Goal: Complete application form: Complete application form

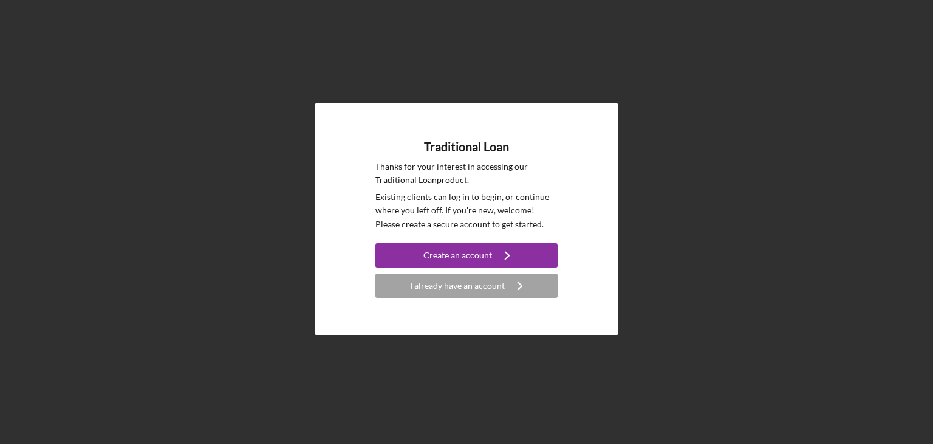
click at [445, 284] on div "I already have an account" at bounding box center [457, 285] width 95 height 24
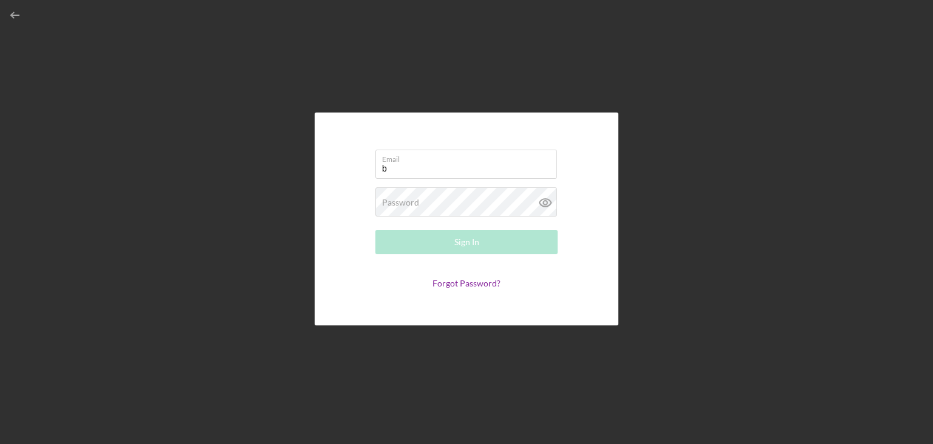
type input "burgundygingerevents@gmail.com"
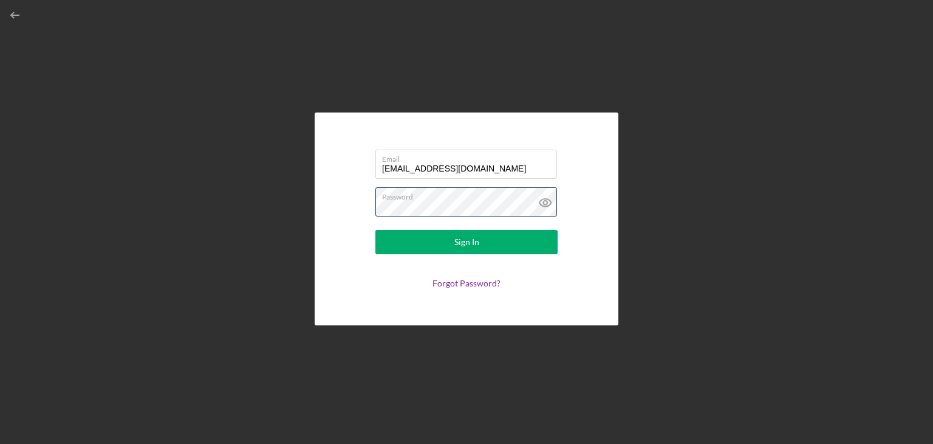
click at [376, 230] on button "Sign In" at bounding box center [467, 242] width 182 height 24
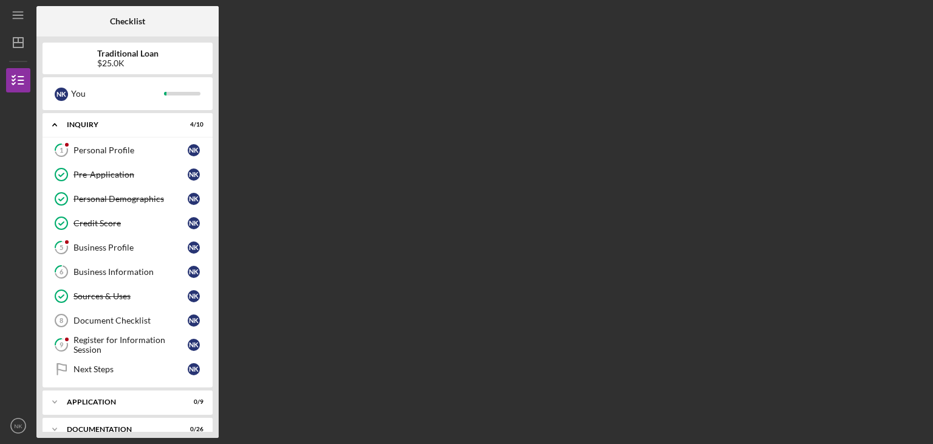
click at [120, 246] on div "Business Profile" at bounding box center [131, 247] width 114 height 10
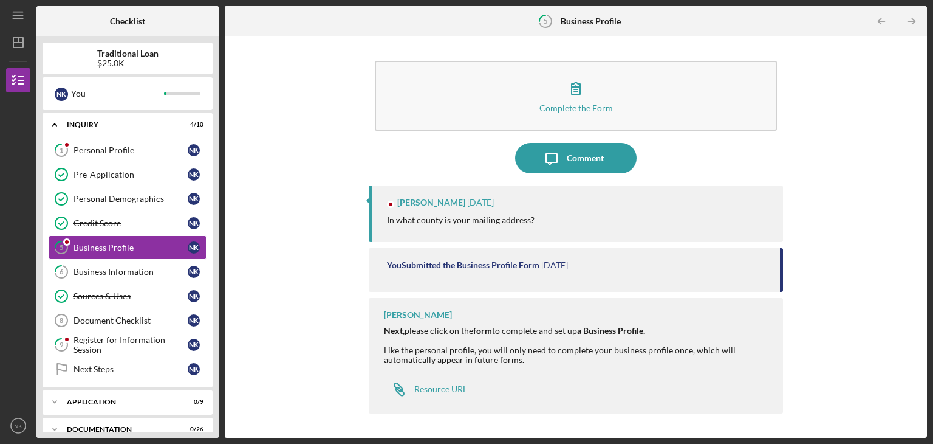
click at [132, 143] on link "1 Personal Profile N K" at bounding box center [128, 150] width 158 height 24
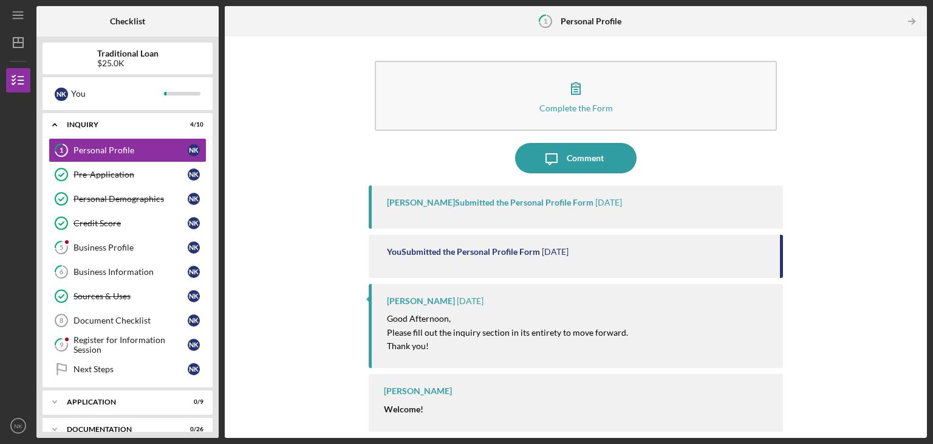
click at [572, 208] on div "Vonisha Turner Submitted the Personal Profile Form 2 weeks ago" at bounding box center [576, 206] width 414 height 43
click at [586, 95] on icon "button" at bounding box center [576, 88] width 30 height 30
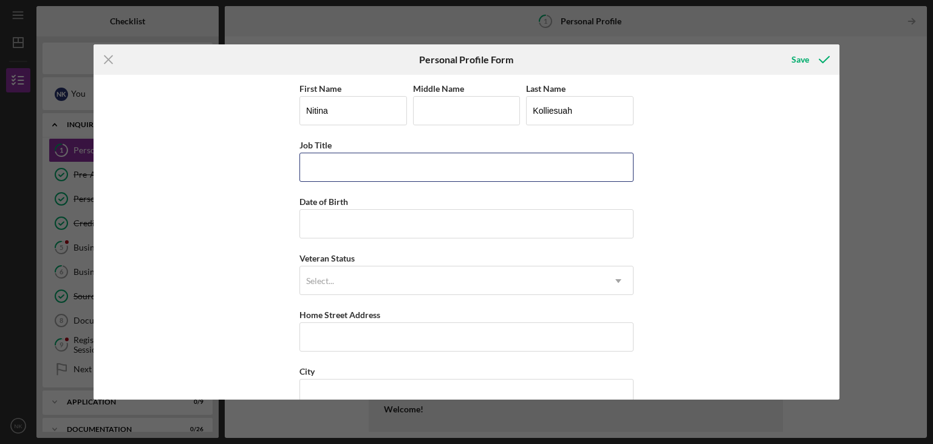
click at [423, 165] on input "Job Title" at bounding box center [467, 167] width 334 height 29
type input "w"
type input "WBC Director"
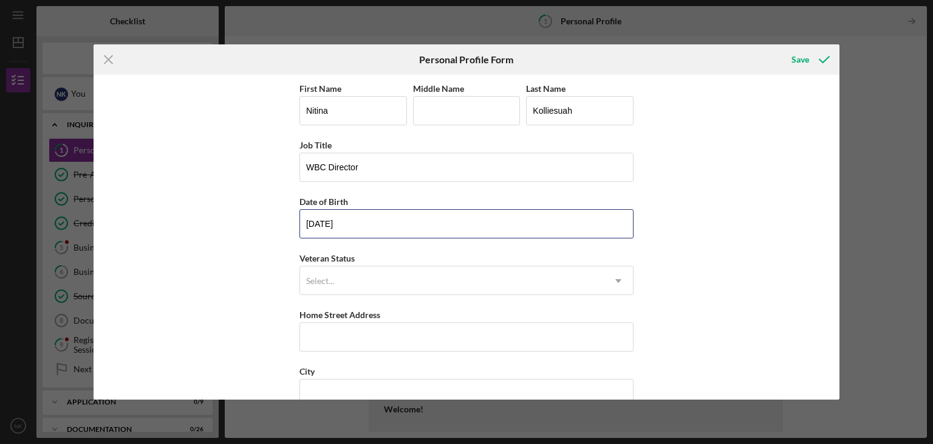
type input "02/16/1988"
click at [368, 280] on div "Select..." at bounding box center [452, 281] width 304 height 28
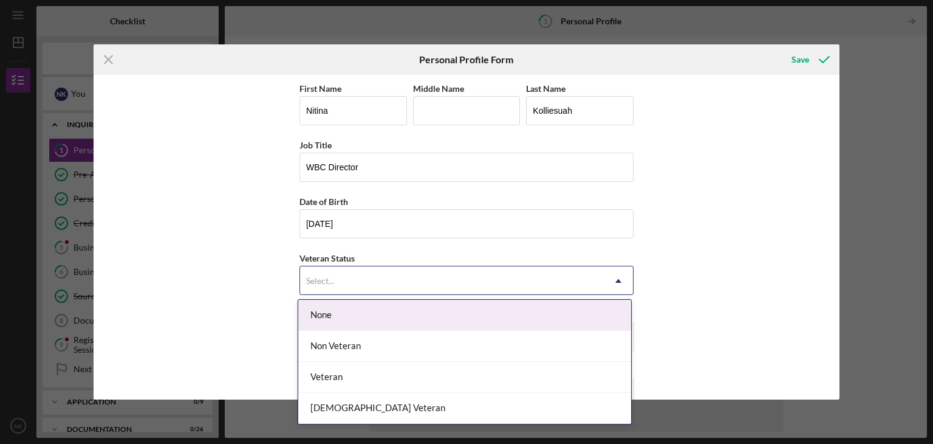
click at [362, 327] on div "None" at bounding box center [464, 315] width 333 height 31
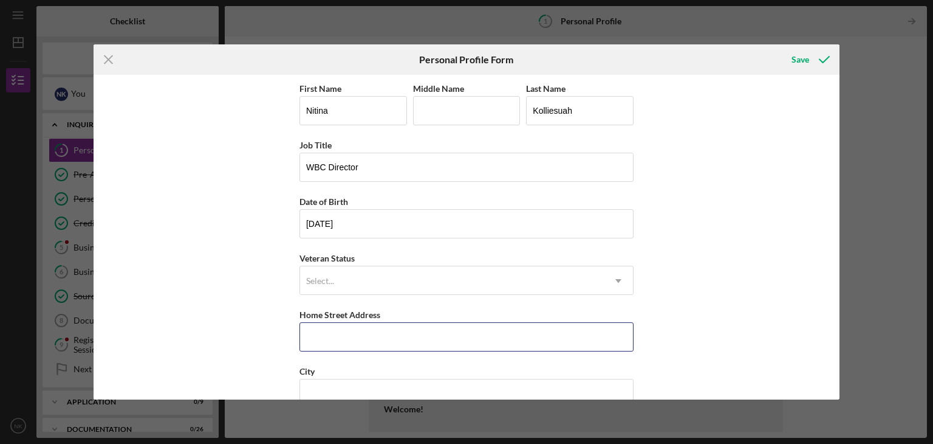
click at [360, 329] on input "Home Street Address" at bounding box center [467, 336] width 334 height 29
type input "9160 Daysprings Ct"
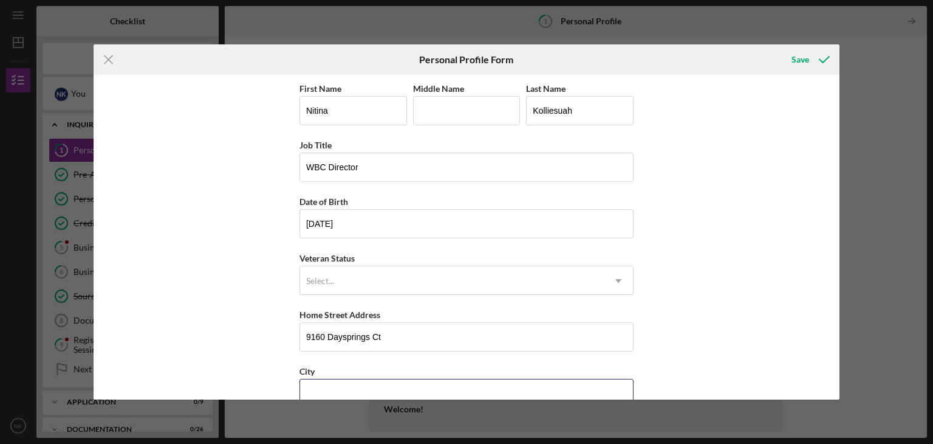
type input "Pickerington"
type input "OH"
type input "43147"
type input "United States"
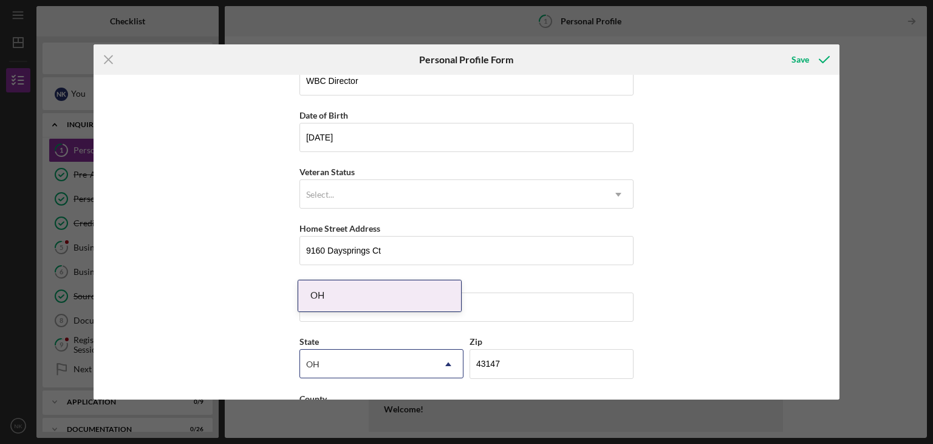
scroll to position [139, 0]
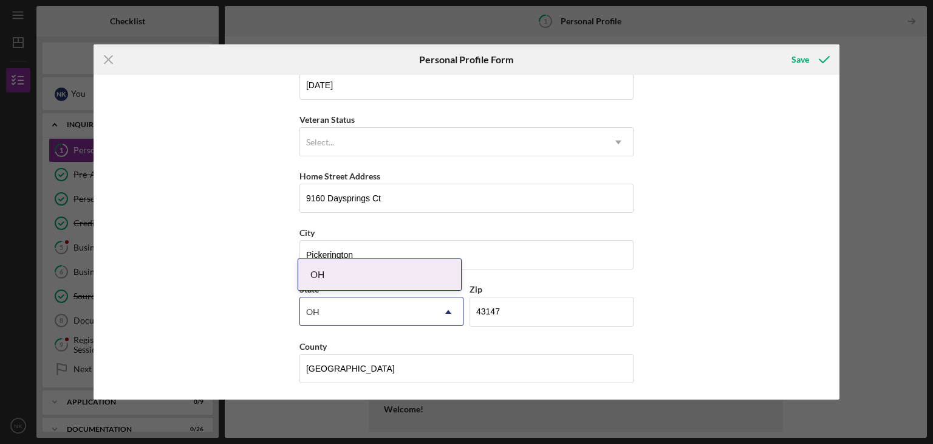
click at [405, 301] on div "OH" at bounding box center [367, 312] width 134 height 28
click at [413, 272] on div "OH" at bounding box center [379, 274] width 163 height 31
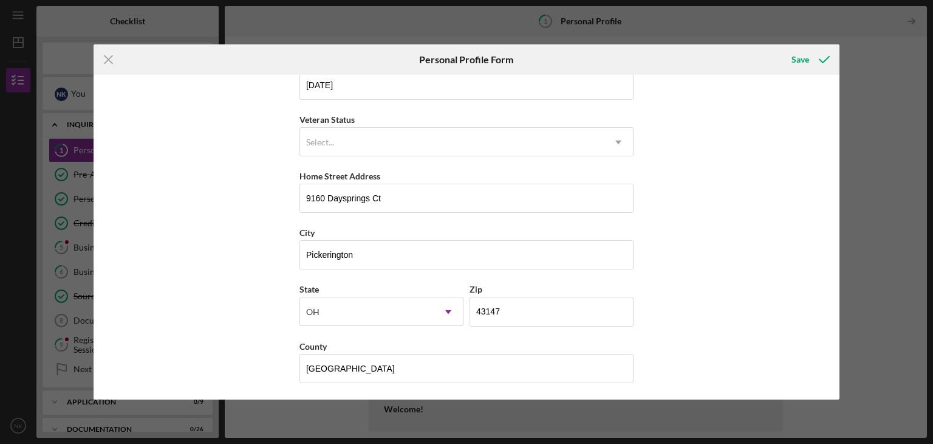
click at [812, 57] on icon "submit" at bounding box center [824, 59] width 30 height 30
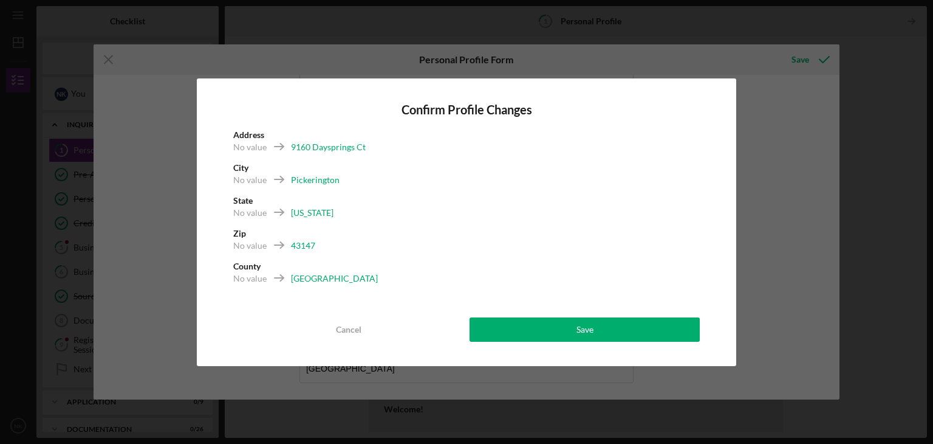
click at [560, 338] on button "Save" at bounding box center [585, 329] width 230 height 24
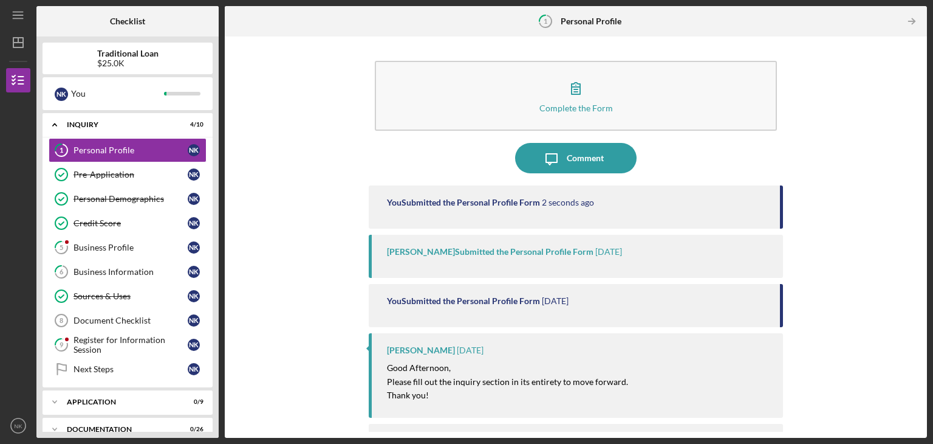
drag, startPoint x: 921, startPoint y: 171, endPoint x: 922, endPoint y: 242, distance: 70.5
click at [922, 242] on div "Complete the Form Form Icon/Message Comment You Submitted the Personal Profile …" at bounding box center [576, 236] width 702 height 401
click at [491, 371] on p "Good Afternoon," at bounding box center [507, 367] width 241 height 13
click at [574, 87] on icon "button" at bounding box center [576, 89] width 9 height 12
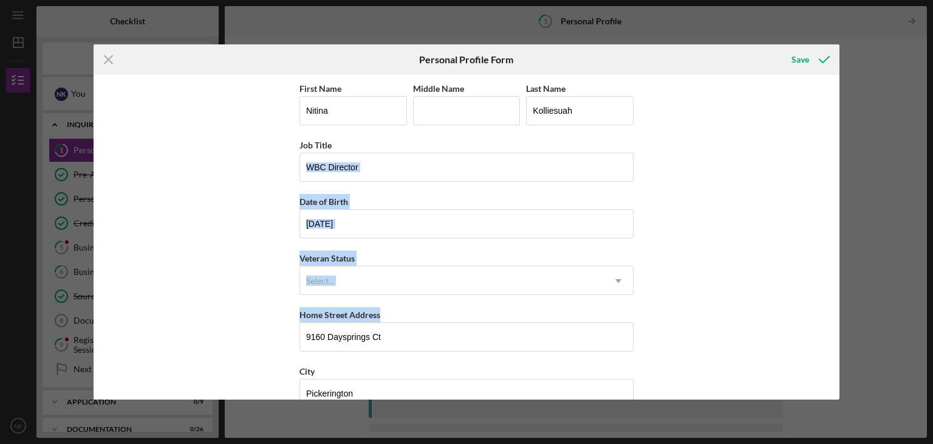
drag, startPoint x: 840, startPoint y: 144, endPoint x: 811, endPoint y: 327, distance: 185.2
click at [811, 327] on div "Icon/Menu Close Personal Profile Form Save First Name Nitina Middle Name Last N…" at bounding box center [466, 222] width 933 height 444
click at [727, 217] on div "First Name Nitina Middle Name Last Name Kolliesuah Job Title WBC Director Date …" at bounding box center [467, 237] width 747 height 324
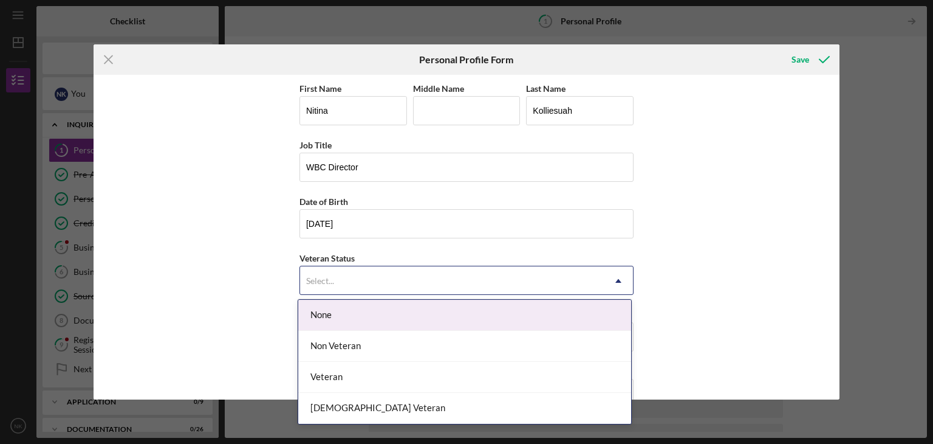
click at [479, 275] on div "Select..." at bounding box center [452, 281] width 304 height 28
click at [408, 317] on div "None" at bounding box center [464, 315] width 333 height 31
click at [583, 273] on div "Select..." at bounding box center [452, 281] width 304 height 28
click at [480, 317] on div "None" at bounding box center [464, 315] width 333 height 31
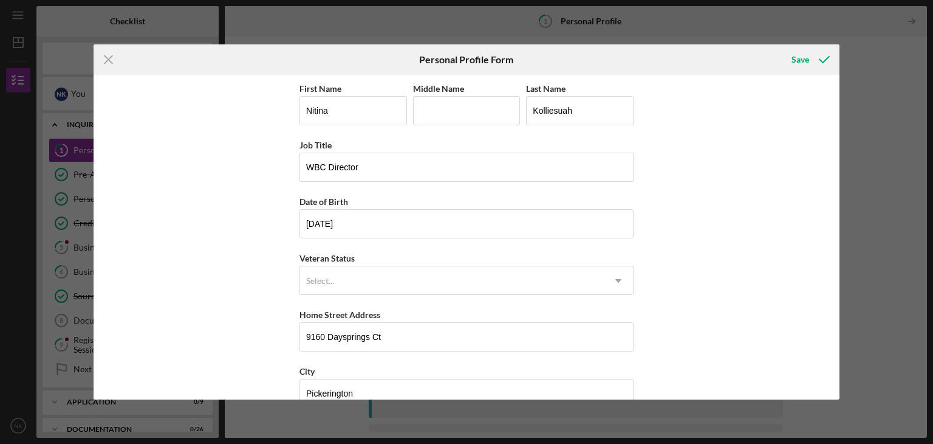
scroll to position [139, 0]
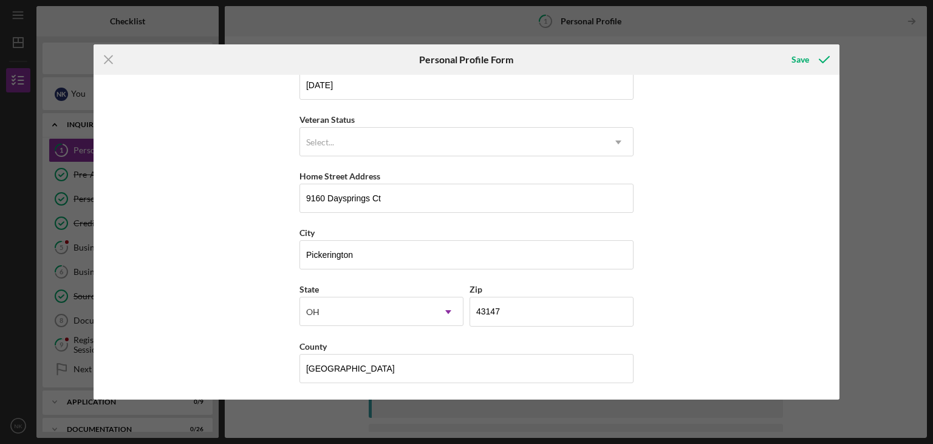
click at [805, 60] on div "Save" at bounding box center [801, 59] width 18 height 24
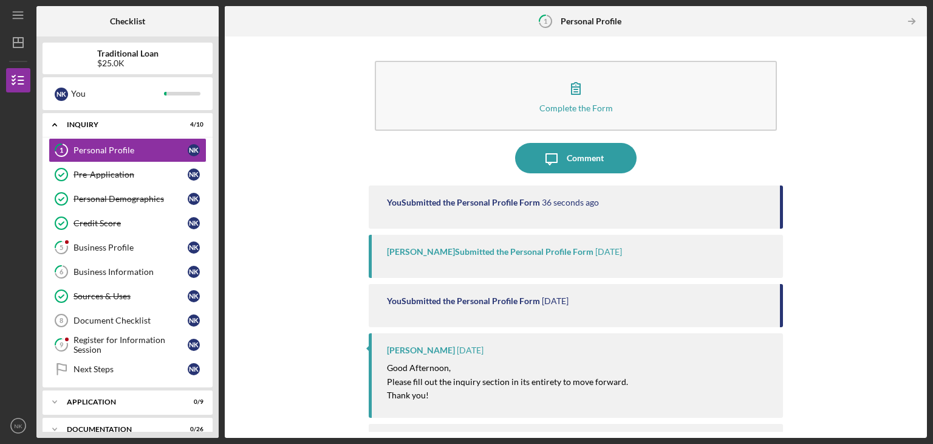
scroll to position [52, 0]
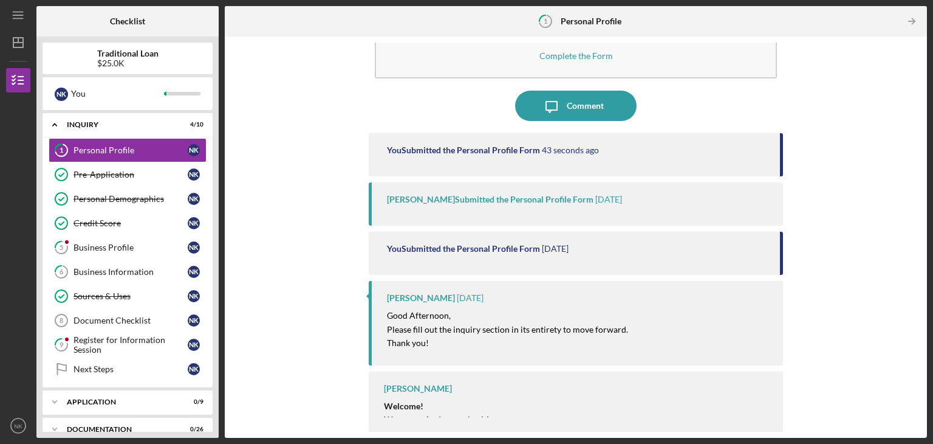
drag, startPoint x: 921, startPoint y: 165, endPoint x: 923, endPoint y: 227, distance: 62.0
click at [923, 227] on div "Complete the Form Form Icon/Message Comment You Submitted the Personal Profile …" at bounding box center [576, 236] width 702 height 401
click at [656, 254] on div "You Submitted the Personal Profile Form 2 weeks ago" at bounding box center [576, 253] width 414 height 43
click at [493, 352] on div "Vonisha Turner 1 month ago Good Afternoon, Please fill out the inquiry section …" at bounding box center [576, 323] width 414 height 84
click at [427, 408] on p "Welcome!" at bounding box center [577, 405] width 387 height 13
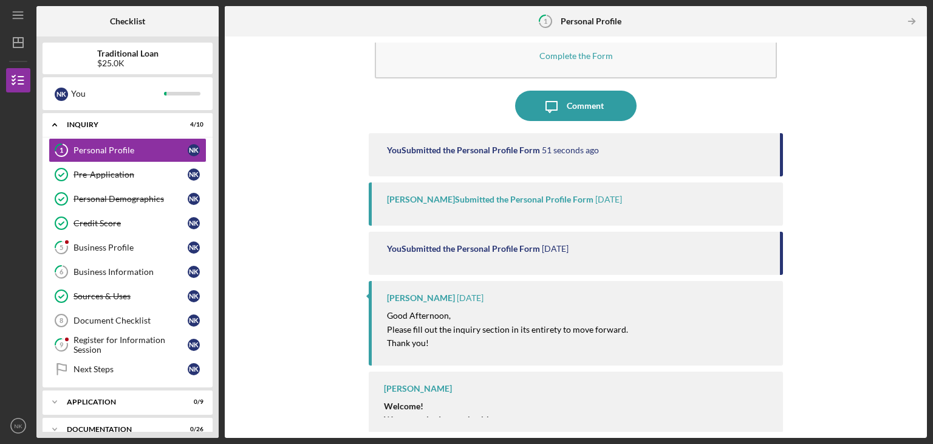
drag, startPoint x: 777, startPoint y: 257, endPoint x: 758, endPoint y: 315, distance: 61.3
click at [758, 315] on div "You Submitted the Personal Profile Form 51 seconds ago Vonisha Turner Submitted…" at bounding box center [576, 250] width 414 height 234
click at [869, 237] on div "Complete the Form Form Icon/Message Comment You Submitted the Personal Profile …" at bounding box center [576, 237] width 690 height 389
click at [572, 61] on button "Complete the Form Form" at bounding box center [576, 44] width 402 height 70
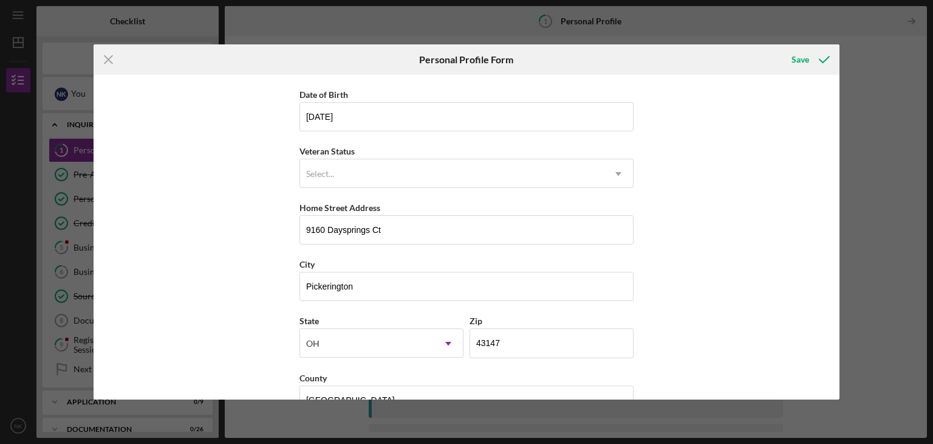
scroll to position [139, 0]
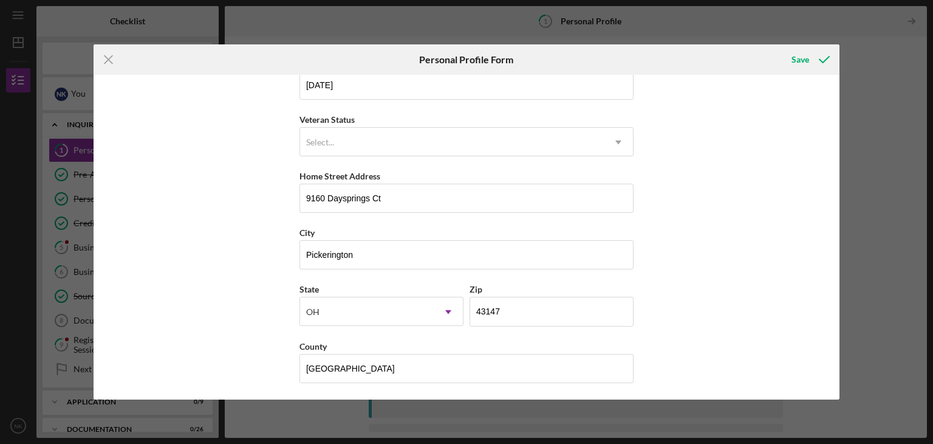
click at [818, 61] on icon "submit" at bounding box center [824, 59] width 30 height 30
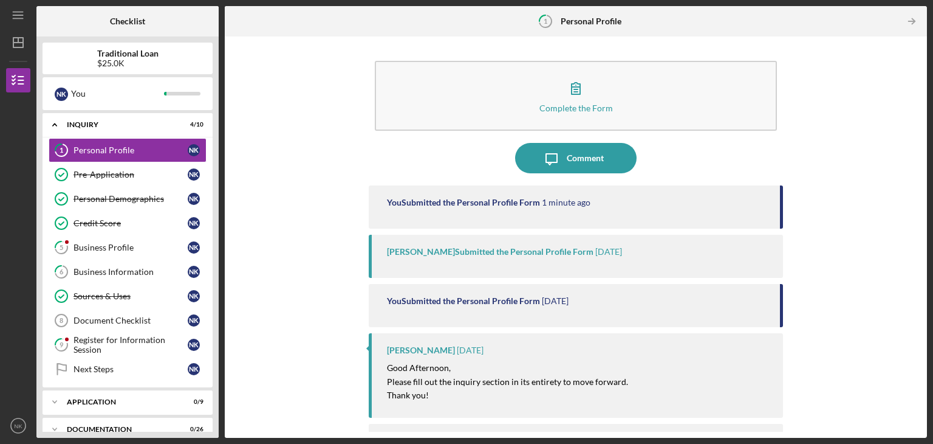
click at [126, 251] on link "5 Business Profile N K" at bounding box center [128, 247] width 158 height 24
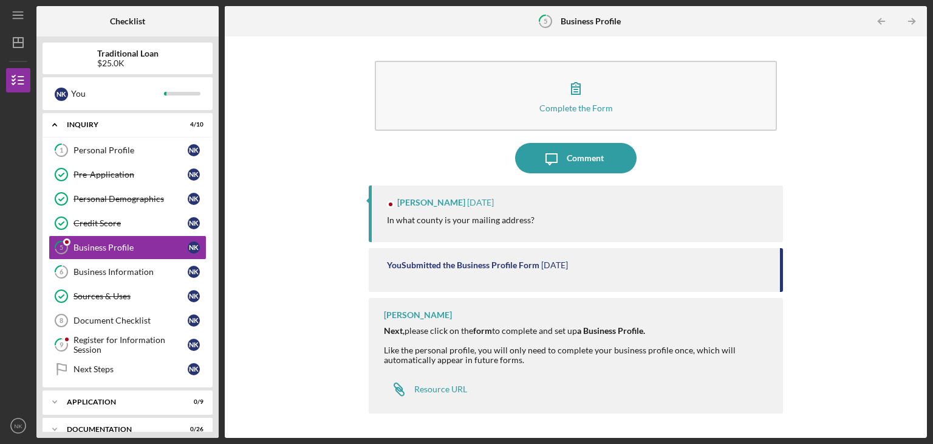
click at [574, 91] on icon "button" at bounding box center [576, 89] width 9 height 12
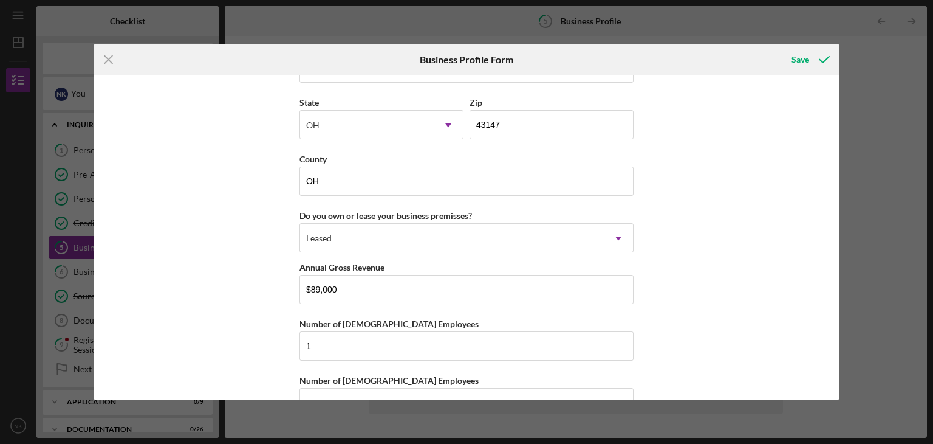
scroll to position [1139, 0]
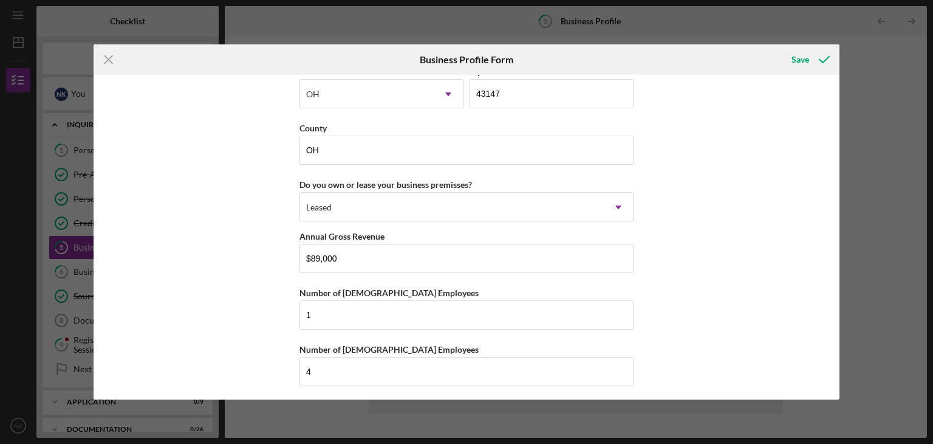
click at [809, 54] on div "Save" at bounding box center [801, 59] width 18 height 24
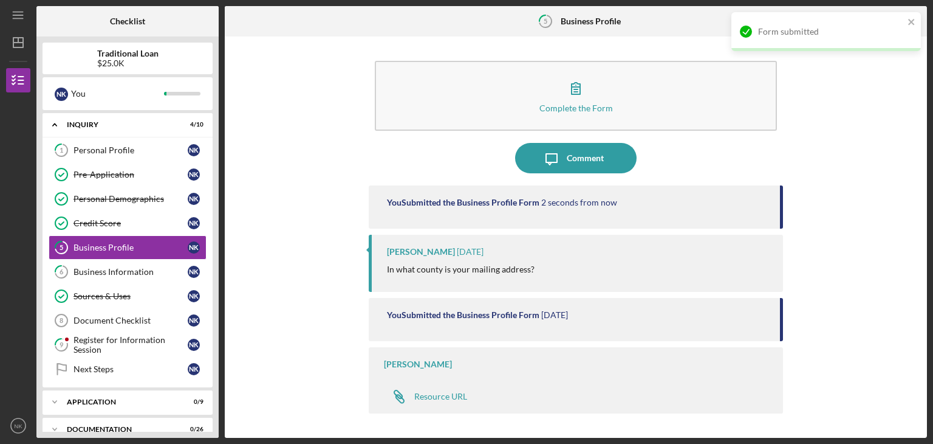
click at [413, 397] on icon "Icon/Link" at bounding box center [399, 396] width 30 height 30
click at [502, 317] on div "You Submitted the Business Profile Form" at bounding box center [463, 315] width 153 height 10
drag, startPoint x: 932, startPoint y: 228, endPoint x: 917, endPoint y: 328, distance: 100.7
click at [917, 328] on div "Icon/Menu 5 Business Profile Checklist Traditional Loan $25.0K N K You Icon/Exp…" at bounding box center [466, 222] width 933 height 444
click at [580, 84] on icon "button" at bounding box center [576, 89] width 9 height 12
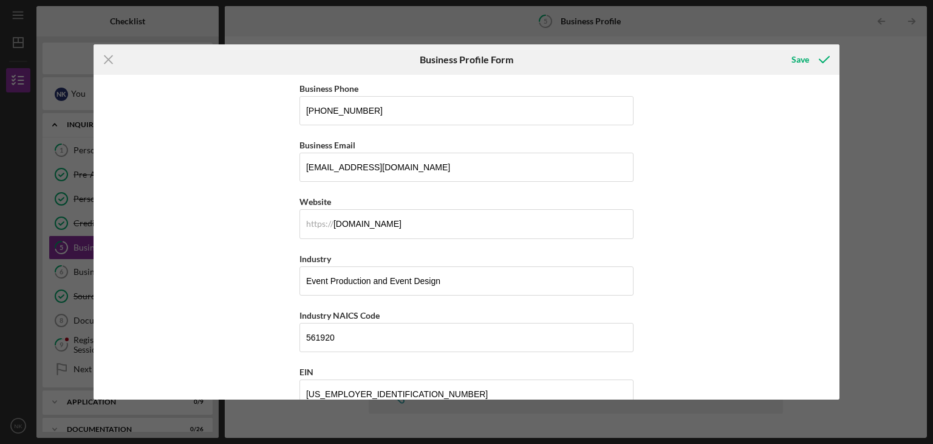
scroll to position [228, 0]
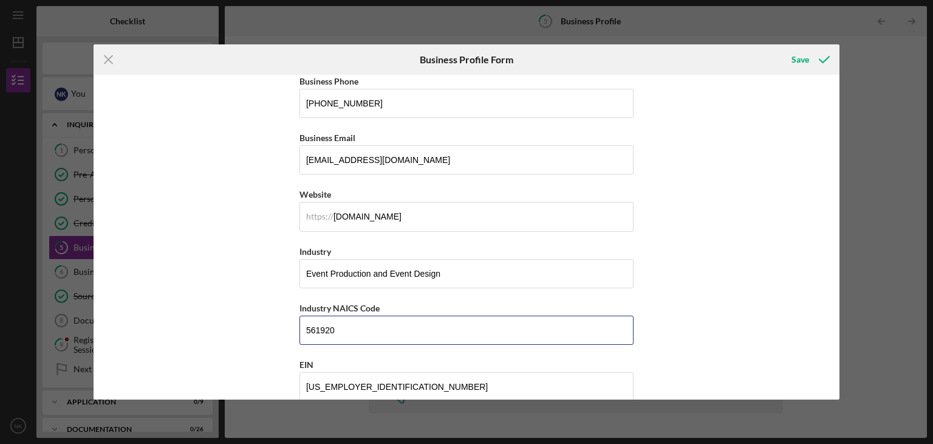
drag, startPoint x: 266, startPoint y: 309, endPoint x: 233, endPoint y: 304, distance: 33.2
click at [233, 304] on div "Business Name BurgundyGinger LLC DBA Business Start Date 04/13/2013 Legal Struc…" at bounding box center [467, 237] width 747 height 324
paste input "81299"
type input "812990"
click at [798, 60] on div "Save" at bounding box center [801, 59] width 18 height 24
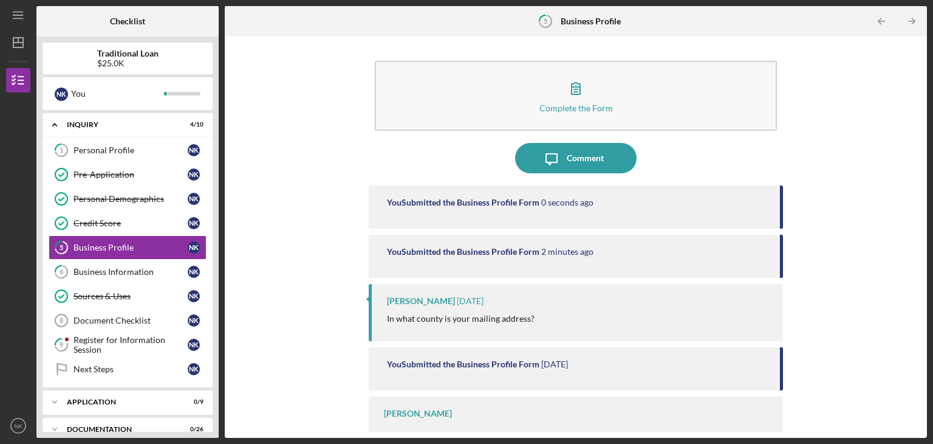
click at [106, 261] on link "6 Business Information N K" at bounding box center [128, 271] width 158 height 24
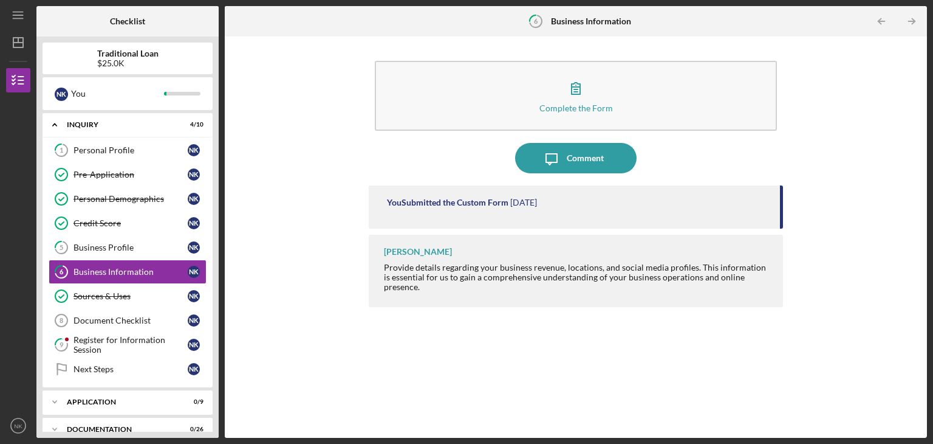
click at [586, 107] on div "Complete the Form" at bounding box center [577, 107] width 74 height 9
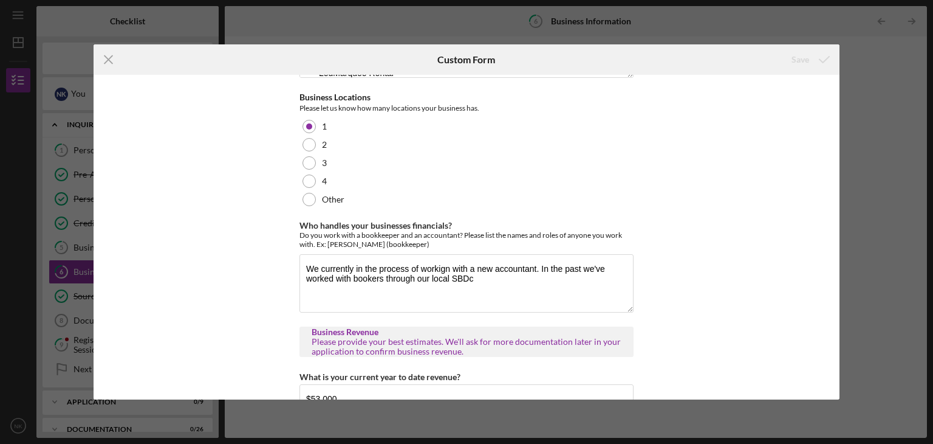
scroll to position [101, 0]
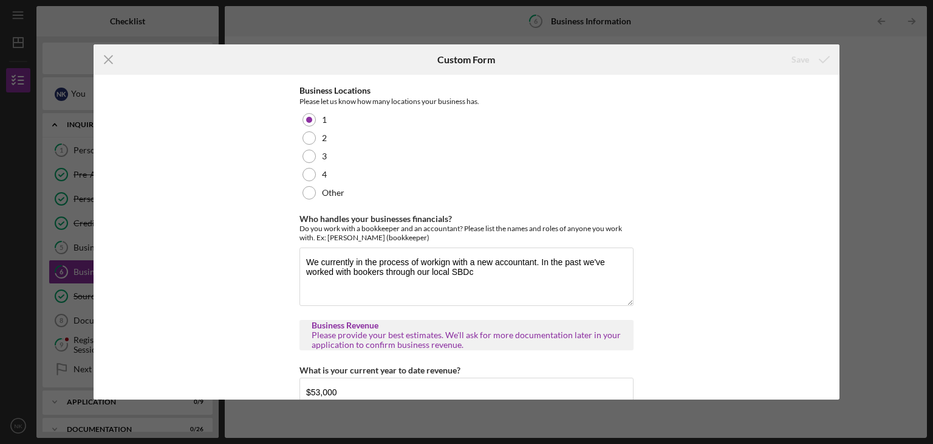
click at [848, 174] on div "Icon/Menu Close Custom Form Save Business Description What products or services…" at bounding box center [466, 222] width 933 height 444
click at [110, 61] on line at bounding box center [109, 60] width 8 height 8
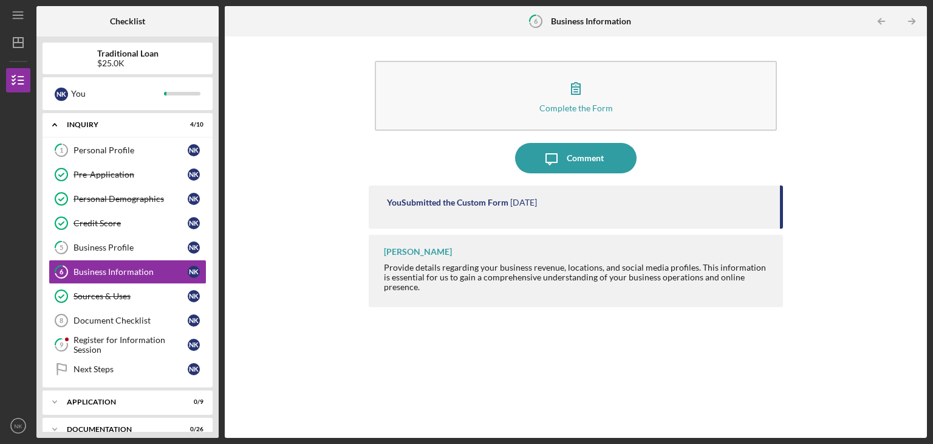
click at [587, 100] on icon "button" at bounding box center [576, 88] width 30 height 30
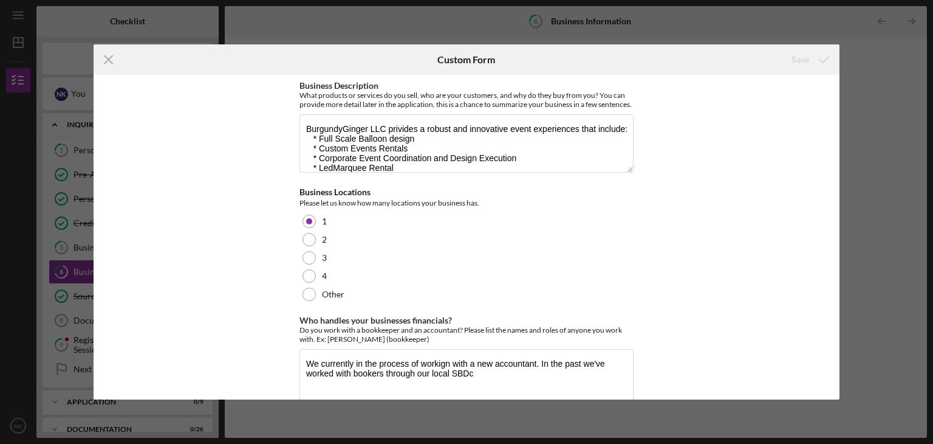
drag, startPoint x: 840, startPoint y: 112, endPoint x: 842, endPoint y: 161, distance: 48.7
click at [842, 161] on div "Icon/Menu Close Custom Form Save Business Description What products or services…" at bounding box center [466, 222] width 933 height 444
click at [670, 182] on div "Business Description What products or services do you sell, who are your custom…" at bounding box center [467, 237] width 747 height 324
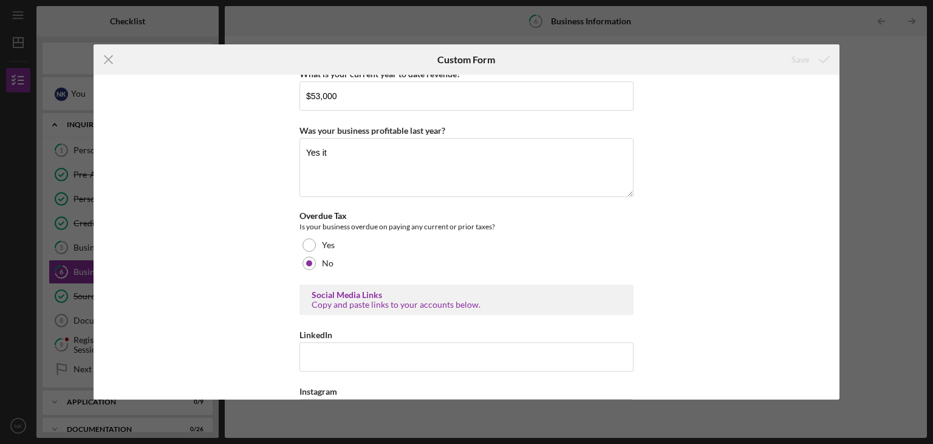
scroll to position [393, 0]
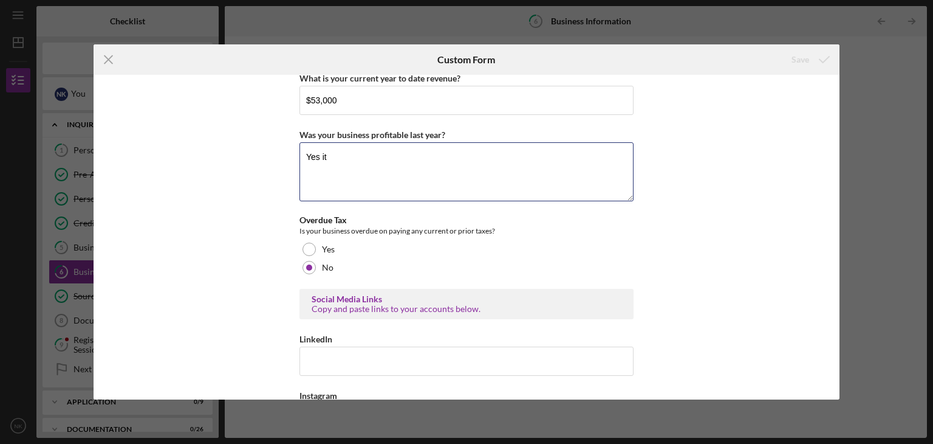
click at [346, 178] on textarea "Yes it" at bounding box center [467, 171] width 334 height 58
drag, startPoint x: 835, startPoint y: 240, endPoint x: 832, endPoint y: 305, distance: 65.1
click at [832, 305] on div "Business Description What products or services do you sell, who are your custom…" at bounding box center [467, 237] width 747 height 324
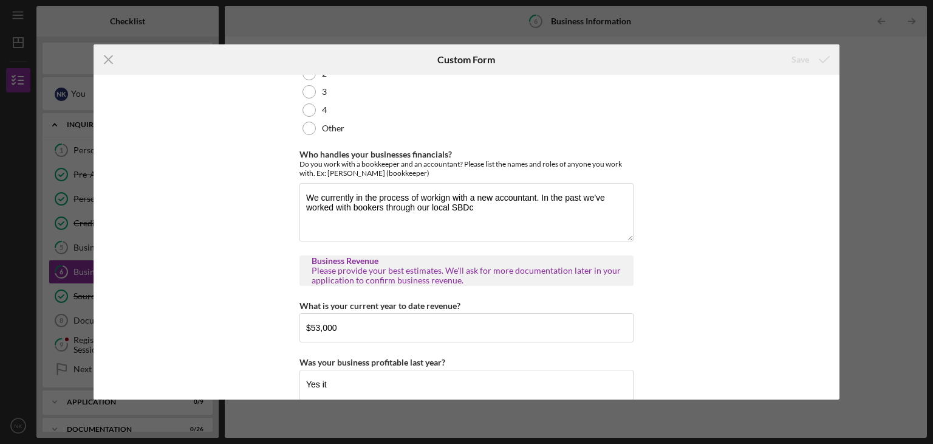
scroll to position [164, 0]
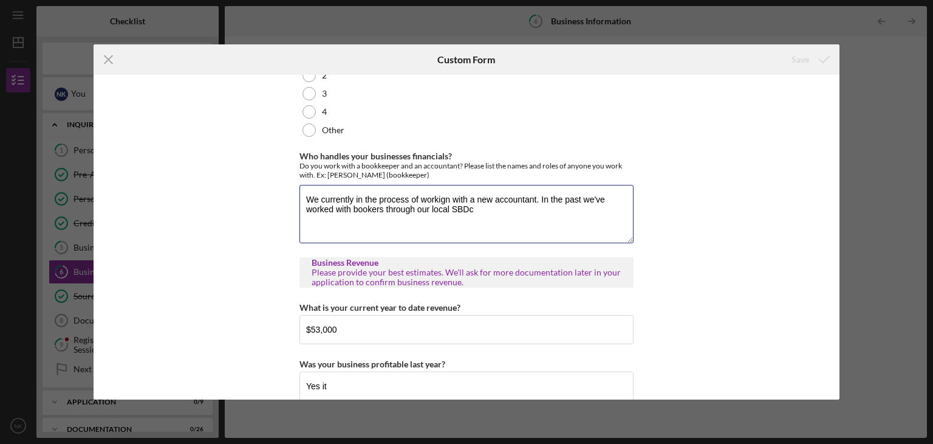
click at [484, 223] on textarea "We currently in the process of workign with a new accountant. In the past we've…" at bounding box center [467, 214] width 334 height 58
click at [448, 209] on textarea "We currently in the process of workign with a new accountant. In the past we've…" at bounding box center [467, 214] width 334 height 58
click at [476, 215] on textarea "We currently in the process of working with a new accountant. In the past we've…" at bounding box center [467, 214] width 334 height 58
type textarea "We currently in the process of working with a new accountant. In the past we've…"
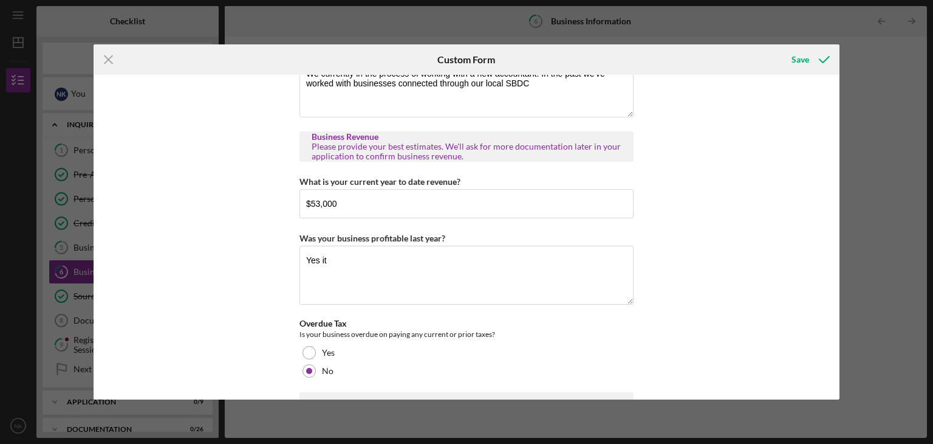
scroll to position [292, 0]
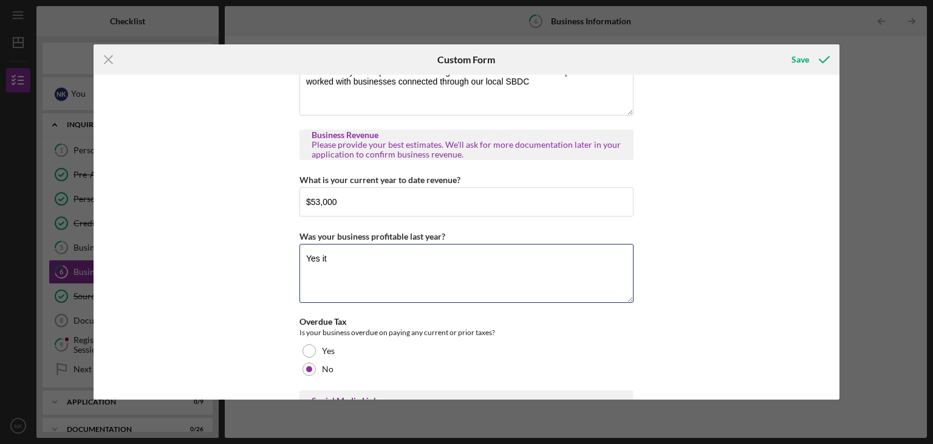
click at [340, 273] on textarea "Yes it" at bounding box center [467, 273] width 334 height 58
type textarea "Y"
click at [578, 266] on textarea "The business revenue totaled close to $25,000 because of a large expediture of" at bounding box center [467, 273] width 334 height 58
click at [614, 269] on textarea "The business revenue totaled close to $25,000 because of a large expenditure of" at bounding box center [467, 273] width 334 height 58
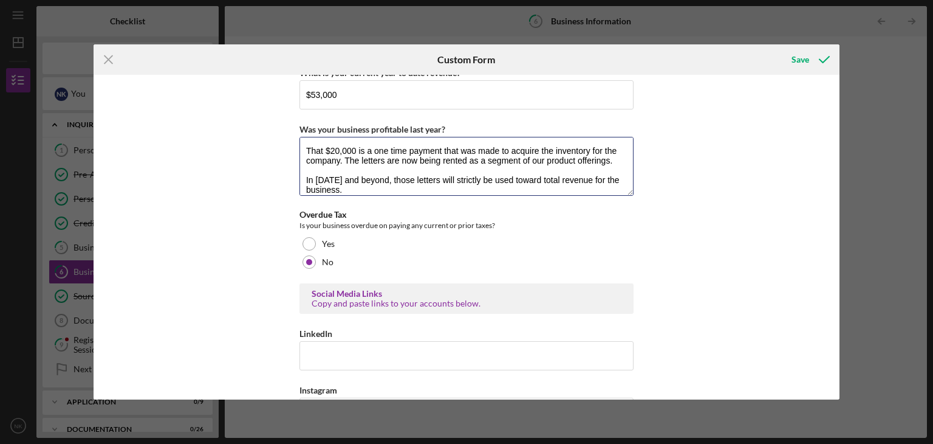
scroll to position [39, 0]
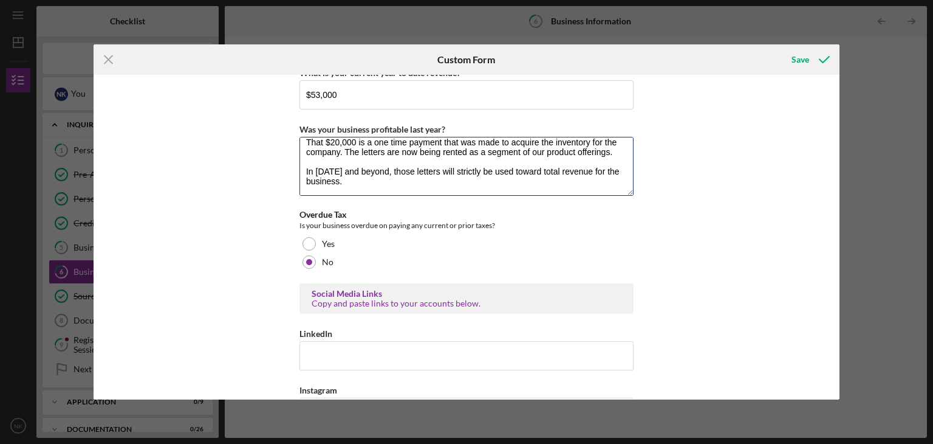
type textarea "The business revenue totaled close to $25,000 because of a large expenditure of…"
click at [794, 59] on div "Save" at bounding box center [801, 59] width 18 height 24
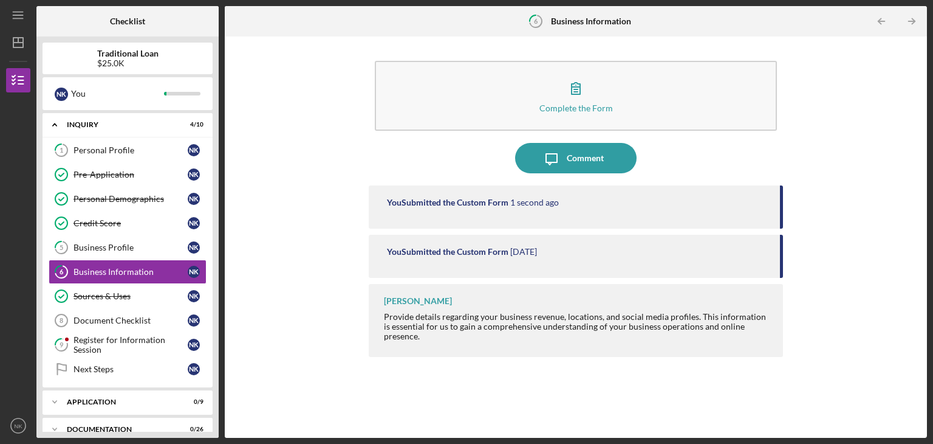
click at [114, 317] on div "Document Checklist" at bounding box center [131, 320] width 114 height 10
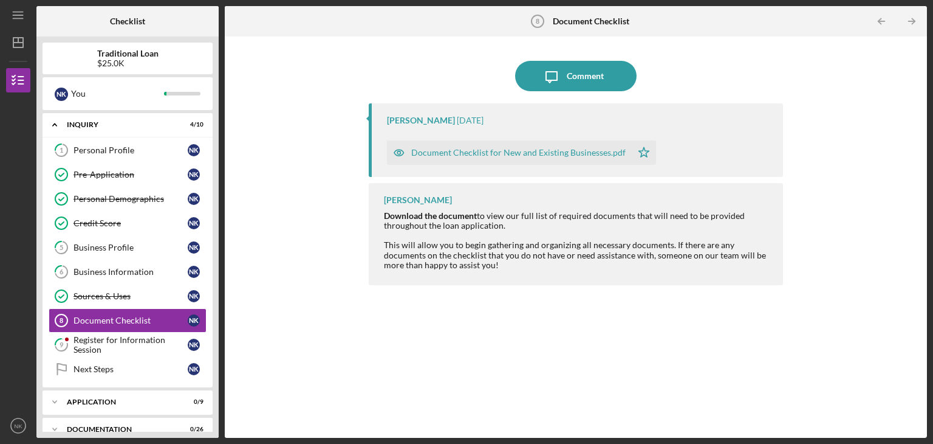
click at [521, 154] on div "Document Checklist for New and Existing Businesses.pdf" at bounding box center [518, 153] width 215 height 10
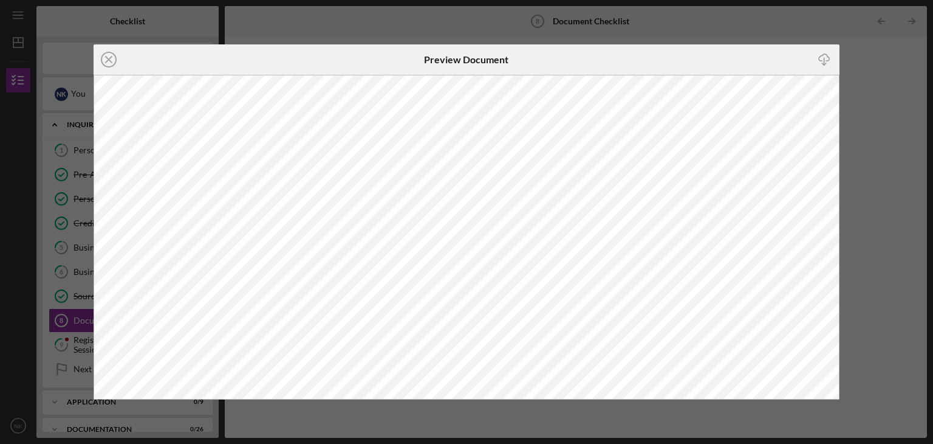
click at [111, 57] on line at bounding box center [109, 60] width 6 height 6
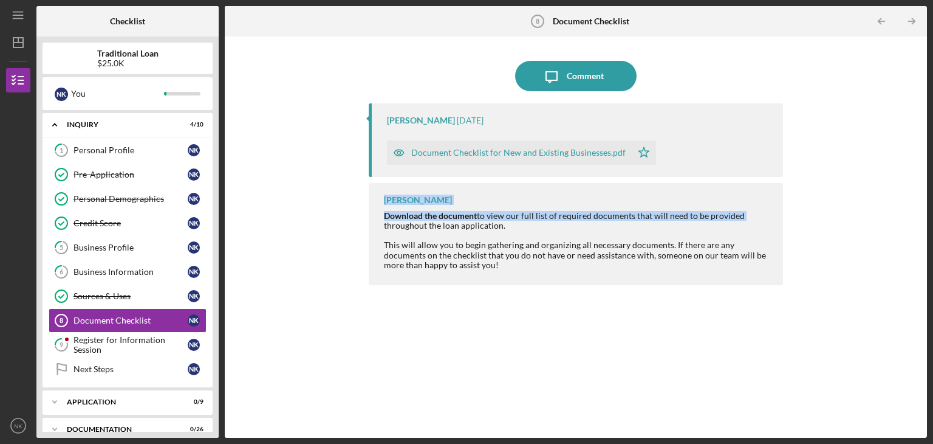
drag, startPoint x: 929, startPoint y: 221, endPoint x: 920, endPoint y: 142, distance: 79.5
click at [920, 142] on div "Icon/Menu Document Checklist 8 Document Checklist Checklist Traditional Loan $2…" at bounding box center [466, 222] width 933 height 444
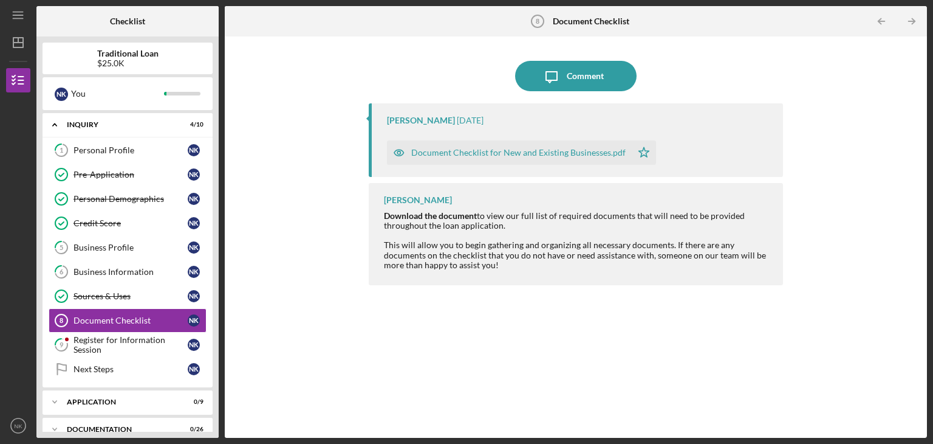
click at [520, 338] on div "Vonisha Turner 2 weeks ago Document Checklist for New and Existing Businesses.p…" at bounding box center [576, 261] width 414 height 316
click at [518, 152] on div "Document Checklist for New and Existing Businesses.pdf" at bounding box center [518, 153] width 215 height 10
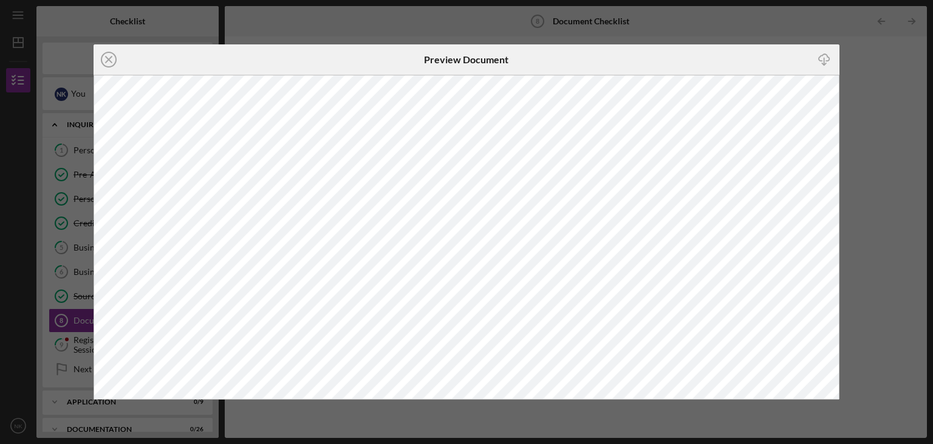
click at [105, 58] on icon "Icon/Close" at bounding box center [109, 59] width 30 height 30
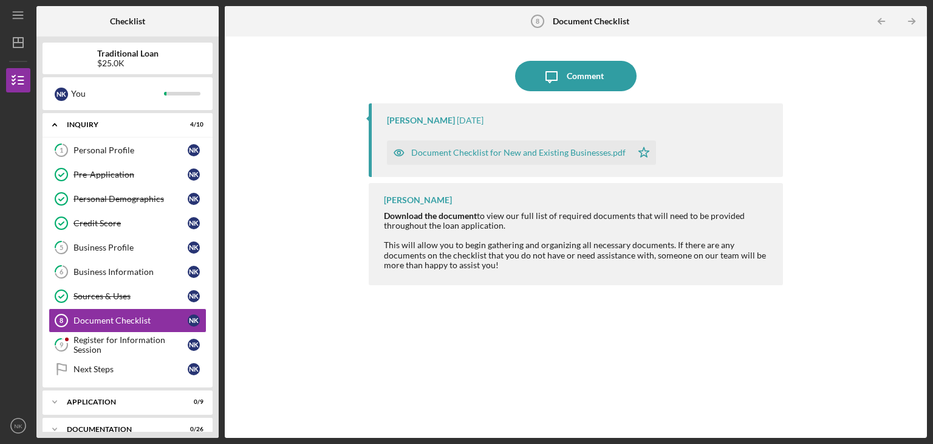
click at [129, 343] on div "Register for Information Session" at bounding box center [131, 344] width 114 height 19
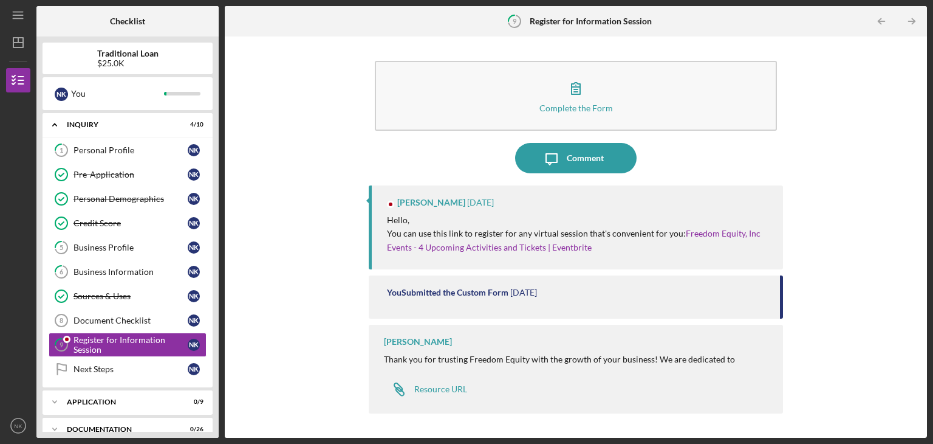
click at [550, 156] on icon "Icon/Message" at bounding box center [552, 158] width 30 height 30
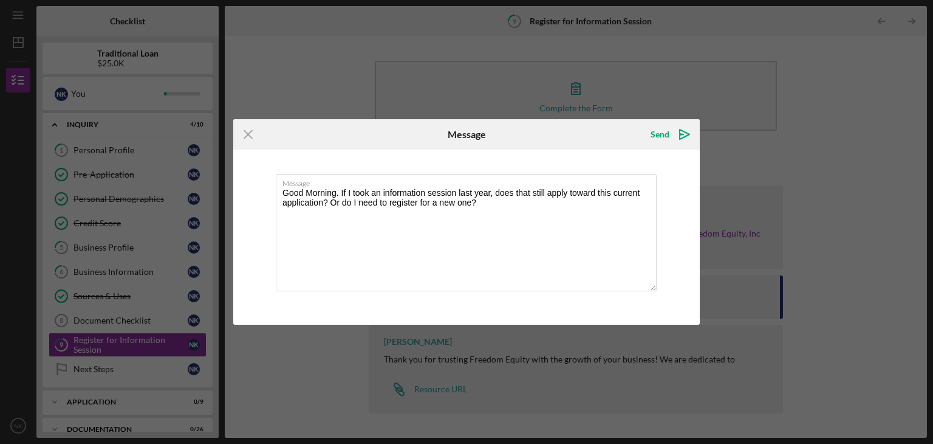
type textarea "Good Morning. If I took an information session last year, does that still apply…"
click at [661, 135] on div "Send" at bounding box center [660, 134] width 19 height 24
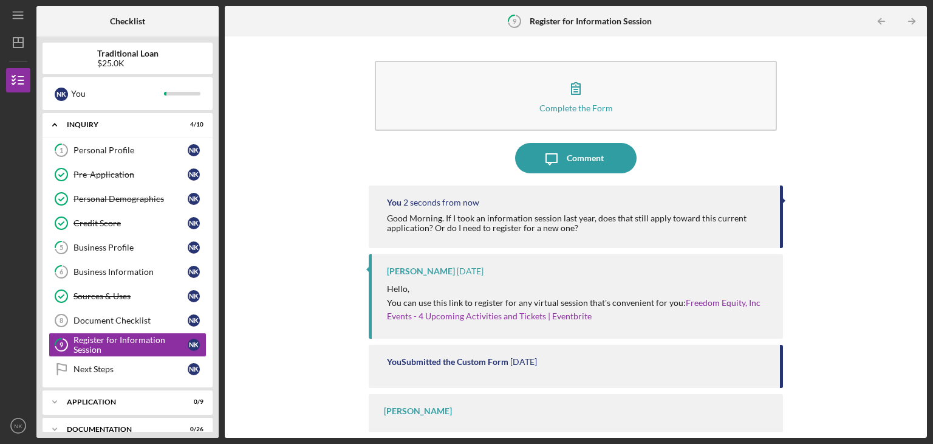
click at [119, 364] on div "Next Steps" at bounding box center [131, 369] width 114 height 10
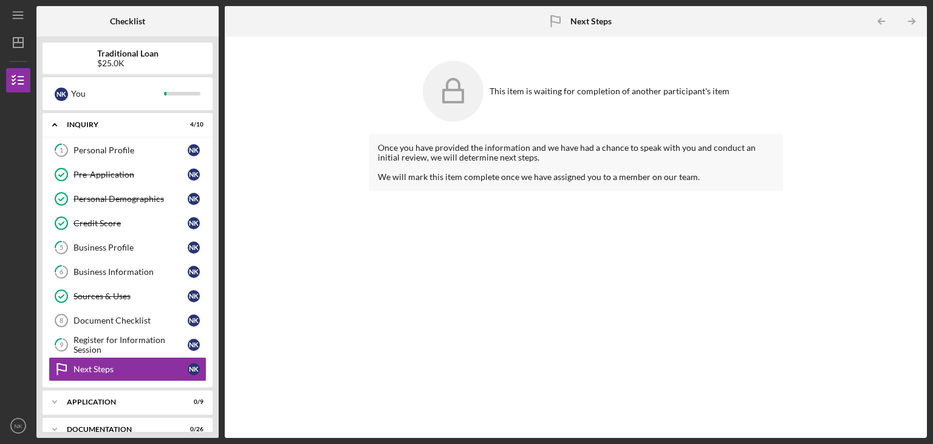
click at [105, 401] on div "Application" at bounding box center [120, 401] width 106 height 7
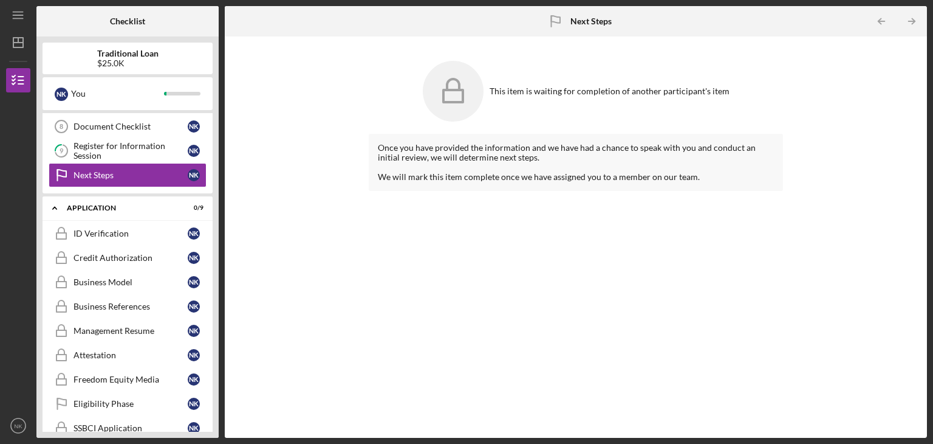
scroll to position [194, 0]
click at [85, 230] on div "ID Verification" at bounding box center [131, 233] width 114 height 10
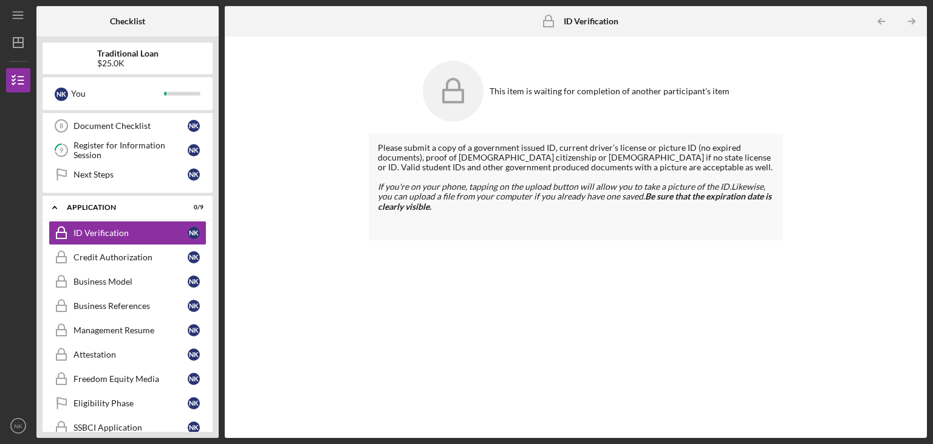
click at [118, 151] on div "Register for Information Session" at bounding box center [131, 149] width 114 height 19
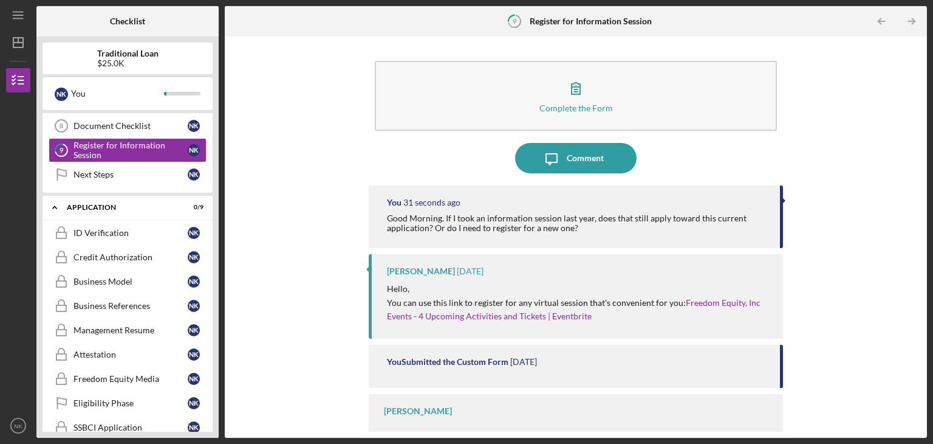
click at [560, 317] on link "Freedom Equity, Inc Events - 4 Upcoming Activities and Tickets | Eventbrite" at bounding box center [575, 309] width 376 height 24
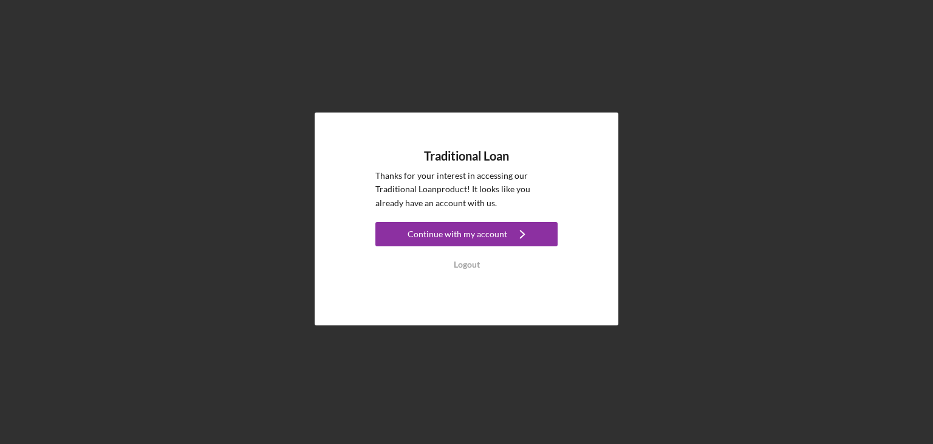
click at [481, 237] on div "Continue with my account" at bounding box center [458, 234] width 100 height 24
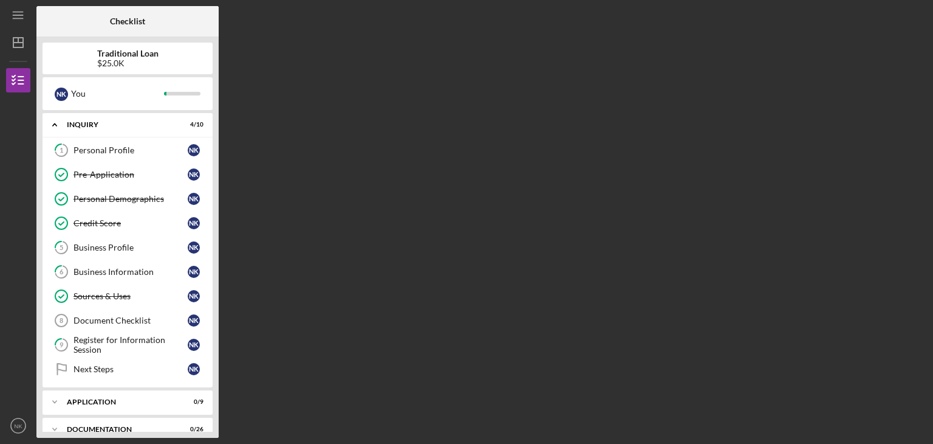
click at [129, 247] on div "Business Profile" at bounding box center [131, 247] width 114 height 10
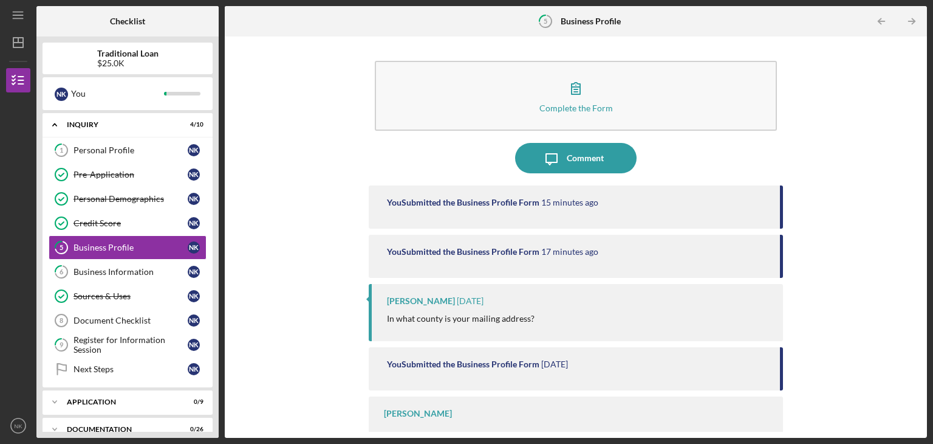
click at [117, 269] on div "Business Information" at bounding box center [131, 272] width 114 height 10
